Goal: Information Seeking & Learning: Learn about a topic

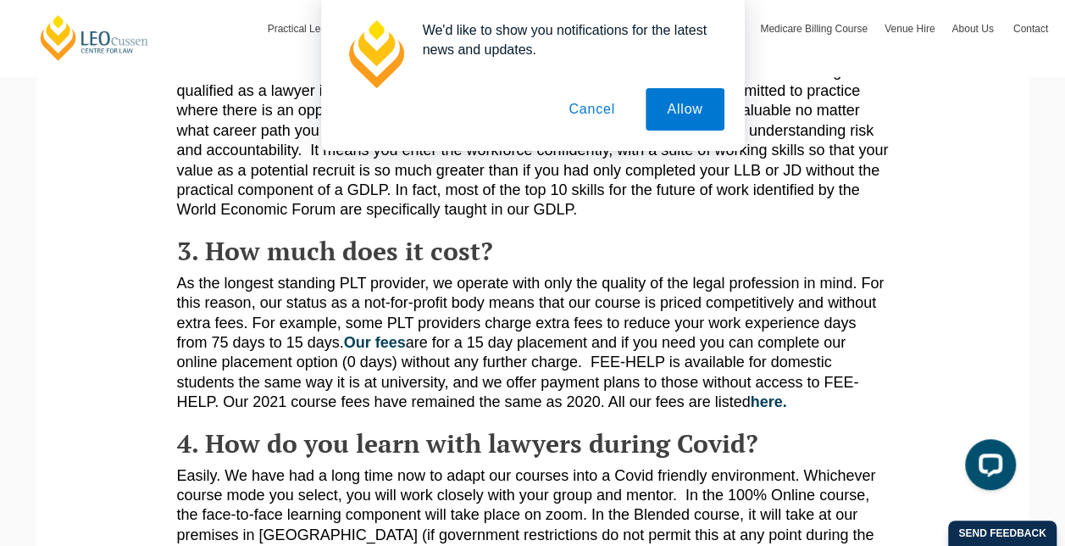
click at [592, 115] on button "Cancel" at bounding box center [591, 109] width 89 height 42
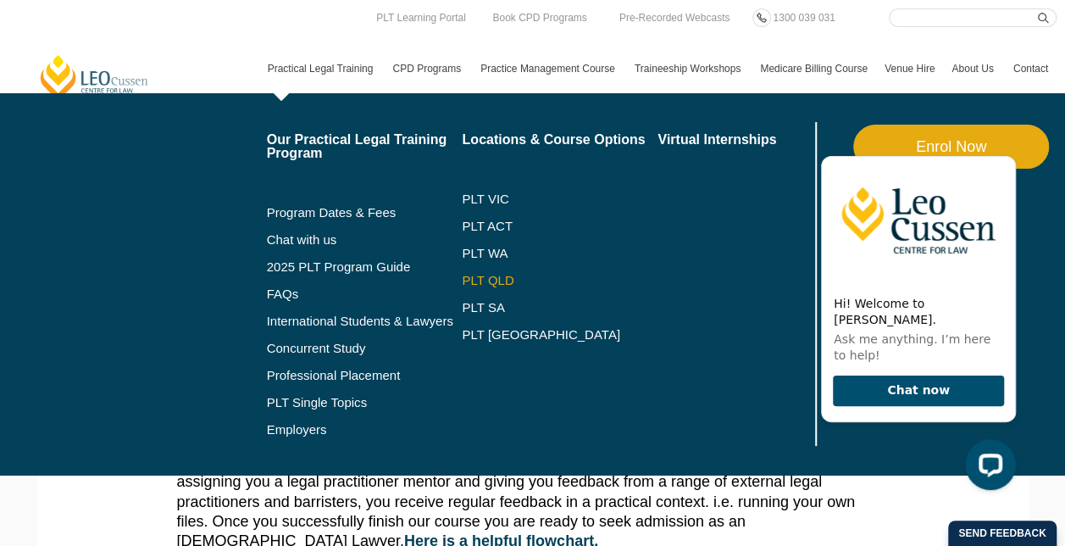
click at [471, 279] on link "PLT QLD" at bounding box center [560, 281] width 196 height 14
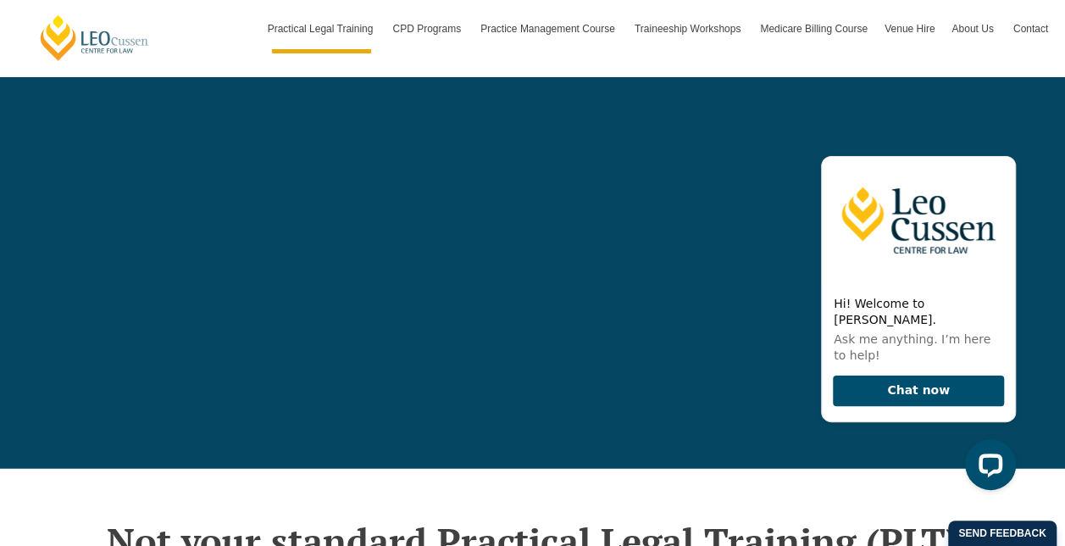
scroll to position [5528, 0]
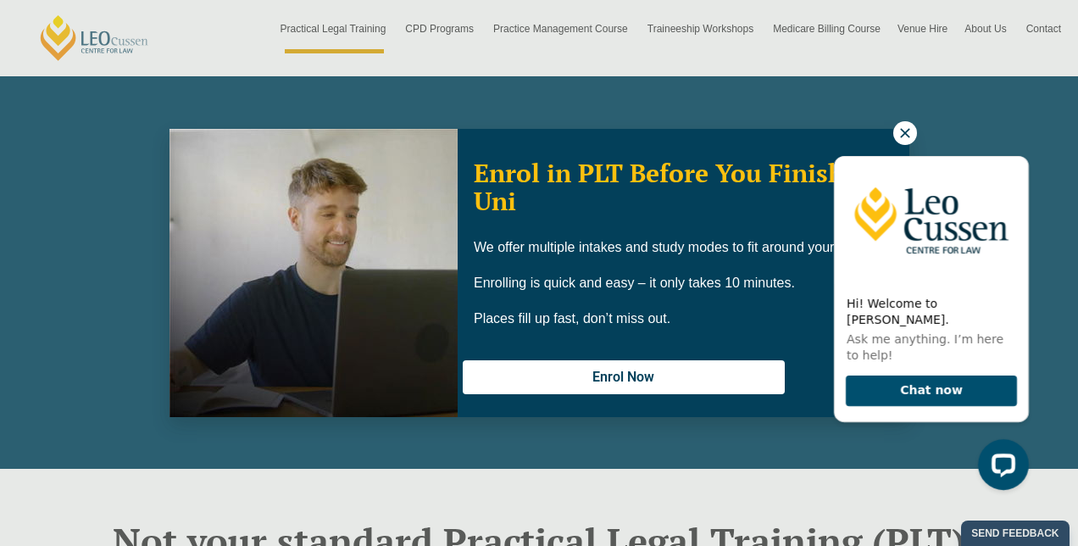
click at [912, 127] on icon at bounding box center [904, 132] width 15 height 15
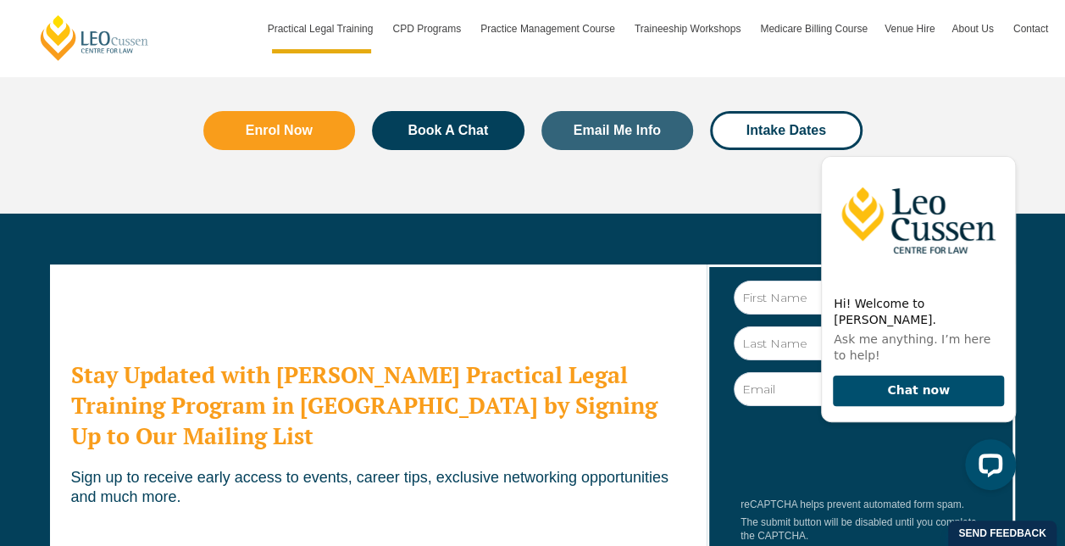
scroll to position [9469, 0]
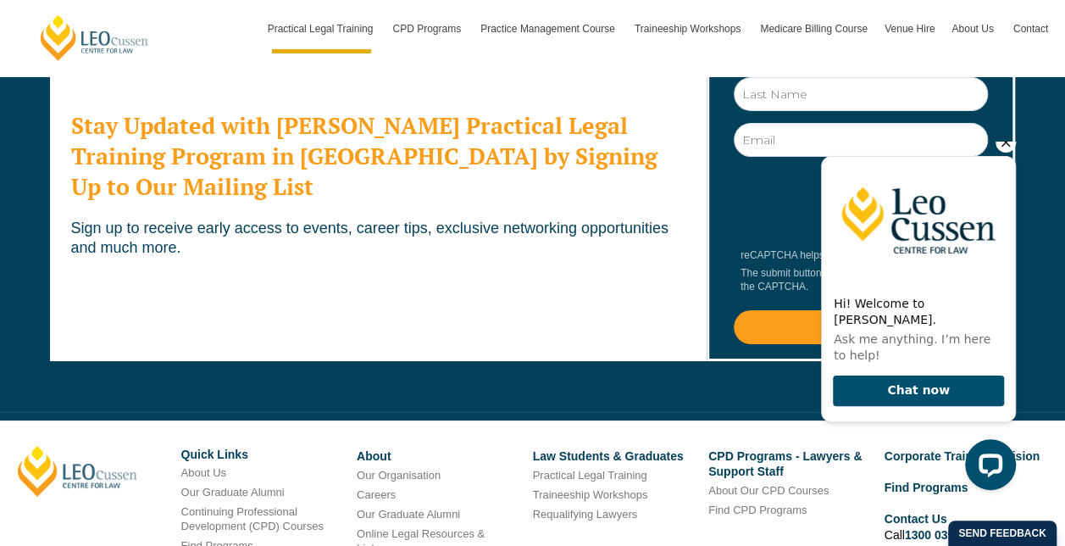
click at [1007, 153] on icon "Hide greeting" at bounding box center [1006, 142] width 20 height 20
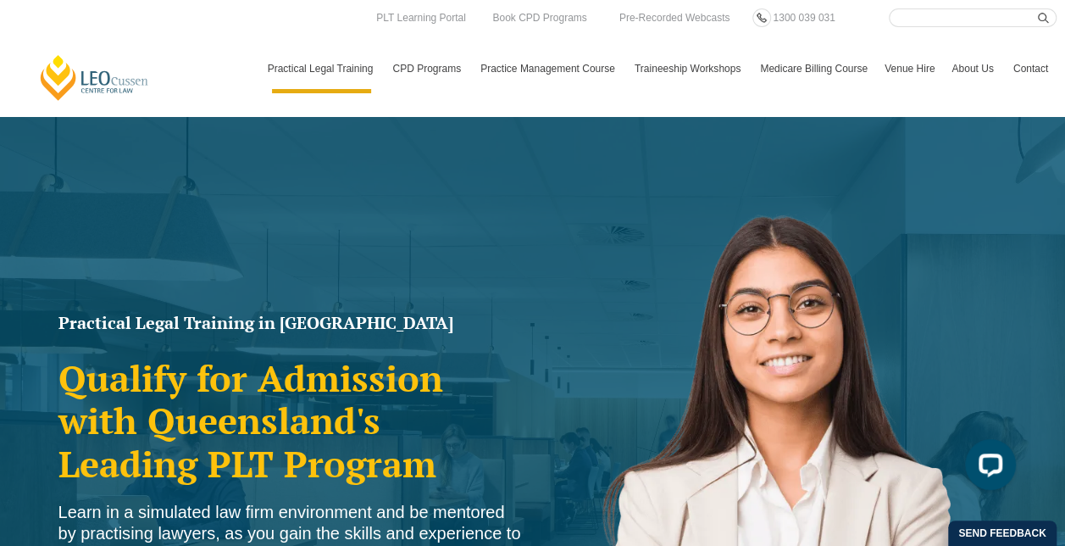
scroll to position [0, 0]
click at [941, 19] on input "Search here" at bounding box center [973, 17] width 168 height 19
type input "graduate diploma in legal practice"
click at [1038, 8] on button "submit" at bounding box center [1047, 17] width 19 height 19
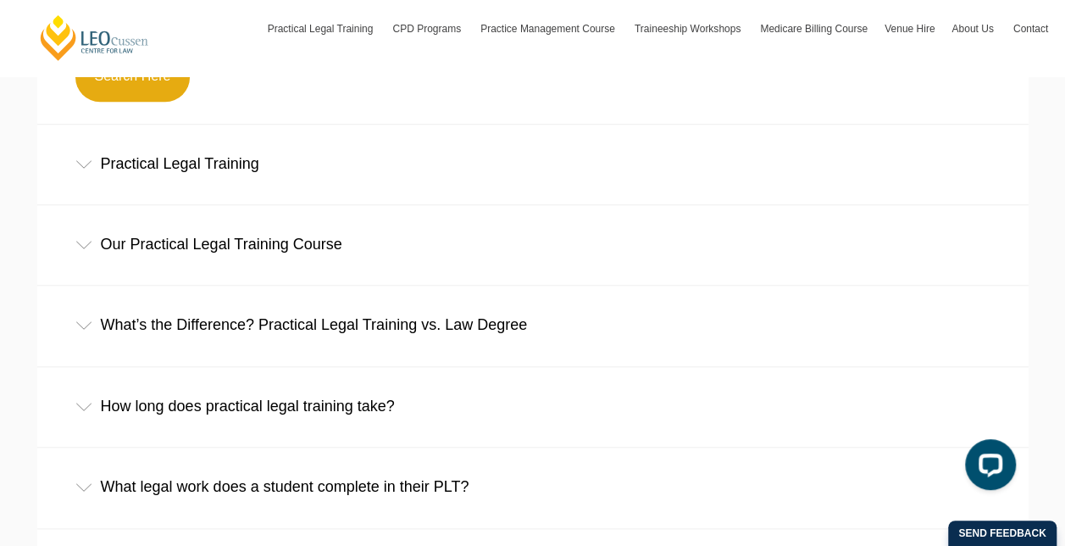
scroll to position [623, 0]
click at [252, 163] on div "Practical Legal Training" at bounding box center [532, 163] width 991 height 79
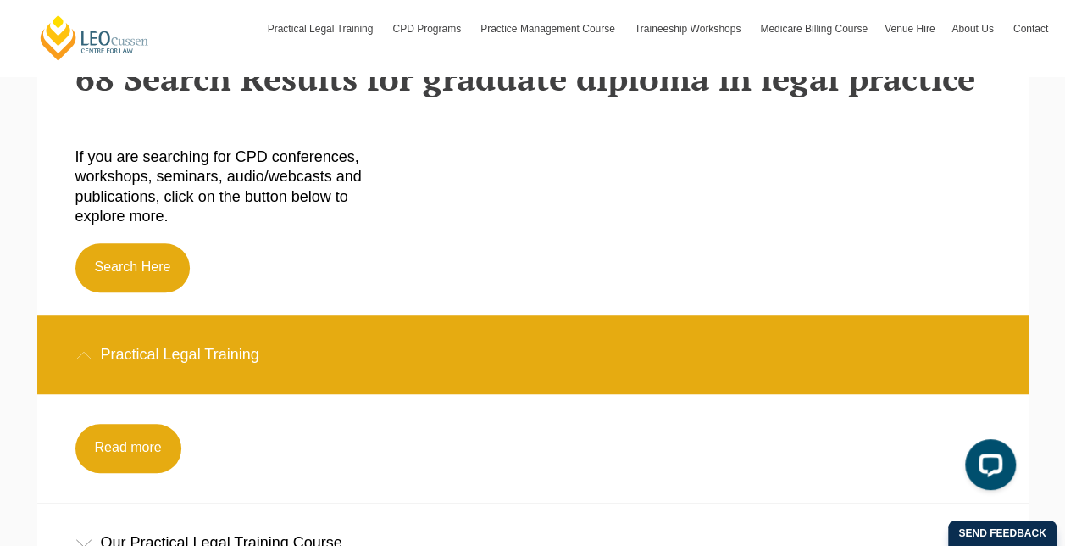
scroll to position [524, 0]
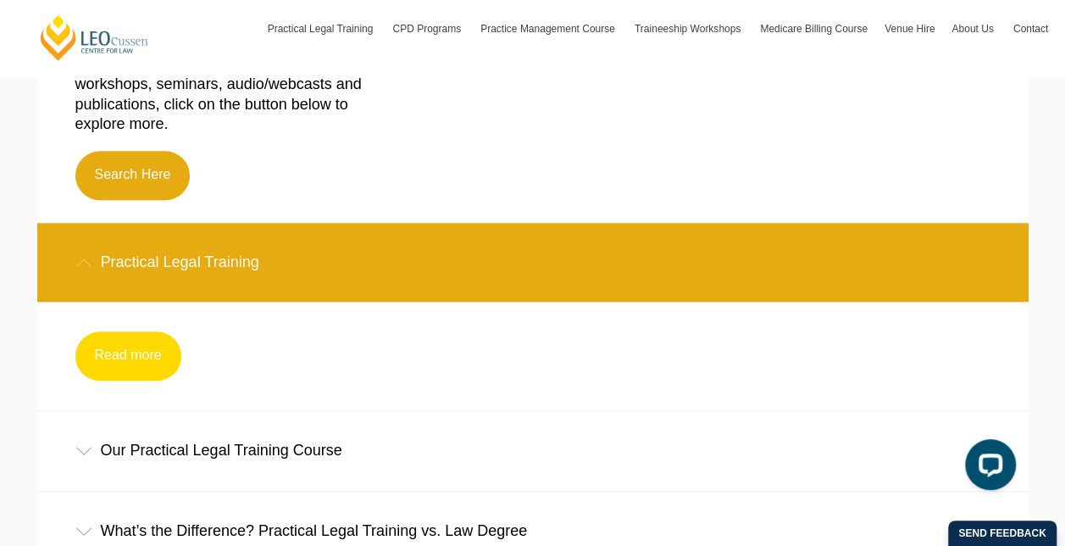
click at [129, 363] on link "Read more" at bounding box center [128, 355] width 106 height 49
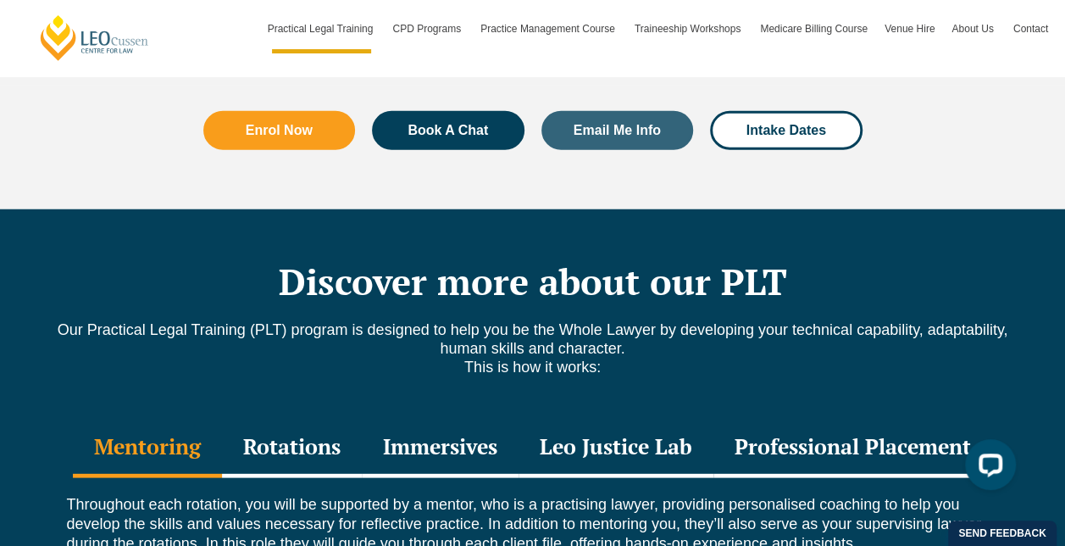
scroll to position [2150, 0]
